Goal: Task Accomplishment & Management: Use online tool/utility

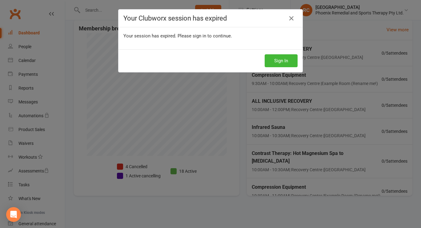
scroll to position [211, 0]
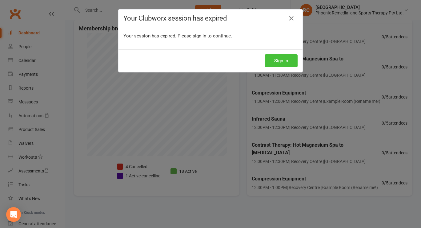
click at [292, 60] on button "Sign In" at bounding box center [280, 60] width 33 height 13
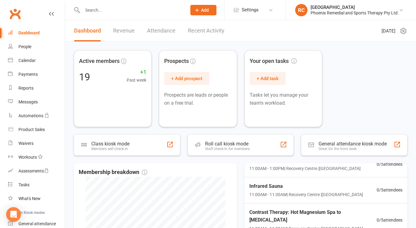
click at [205, 10] on span "Add" at bounding box center [205, 10] width 8 height 5
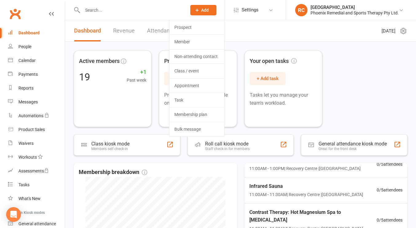
click at [199, 9] on icon at bounding box center [197, 10] width 6 height 6
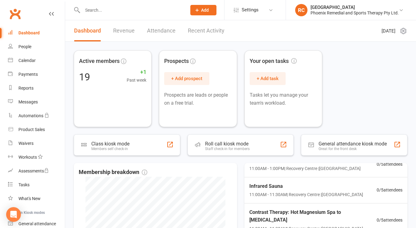
click at [204, 9] on span "Add" at bounding box center [205, 10] width 8 height 5
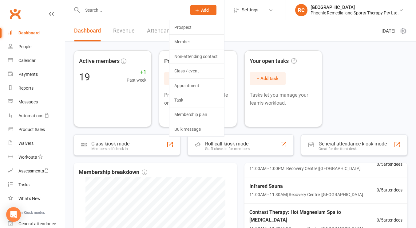
click at [198, 7] on icon at bounding box center [197, 10] width 6 height 6
